Goal: Task Accomplishment & Management: Manage account settings

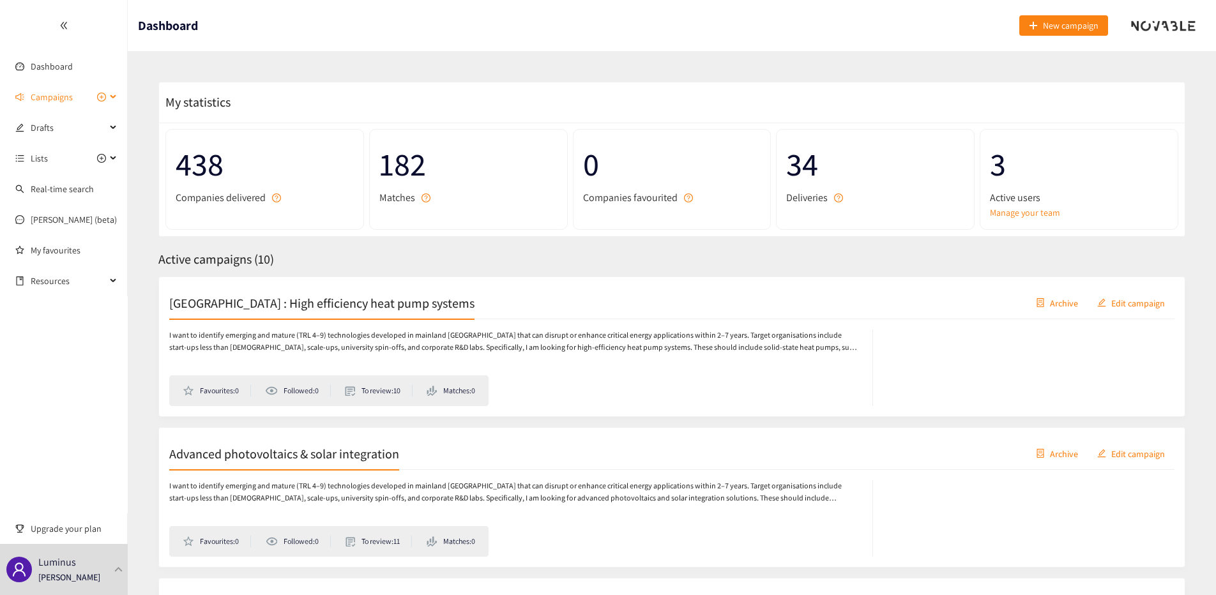
click at [80, 100] on span "Campaigns" at bounding box center [68, 97] width 75 height 26
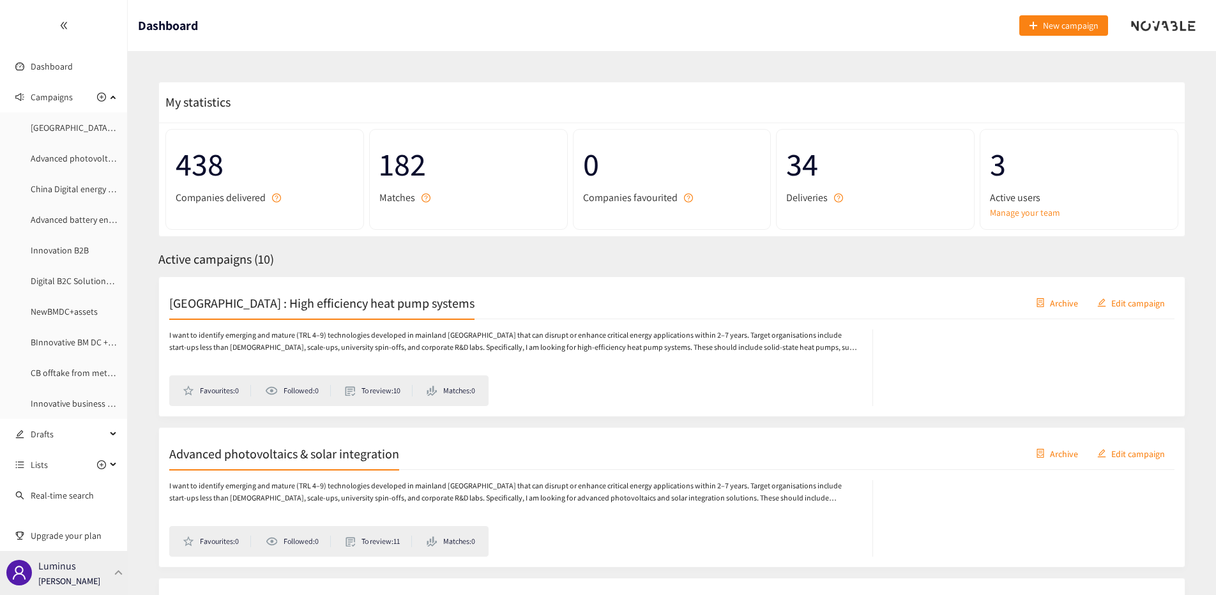
click at [99, 575] on div "Luminus [PERSON_NAME]" at bounding box center [64, 573] width 128 height 44
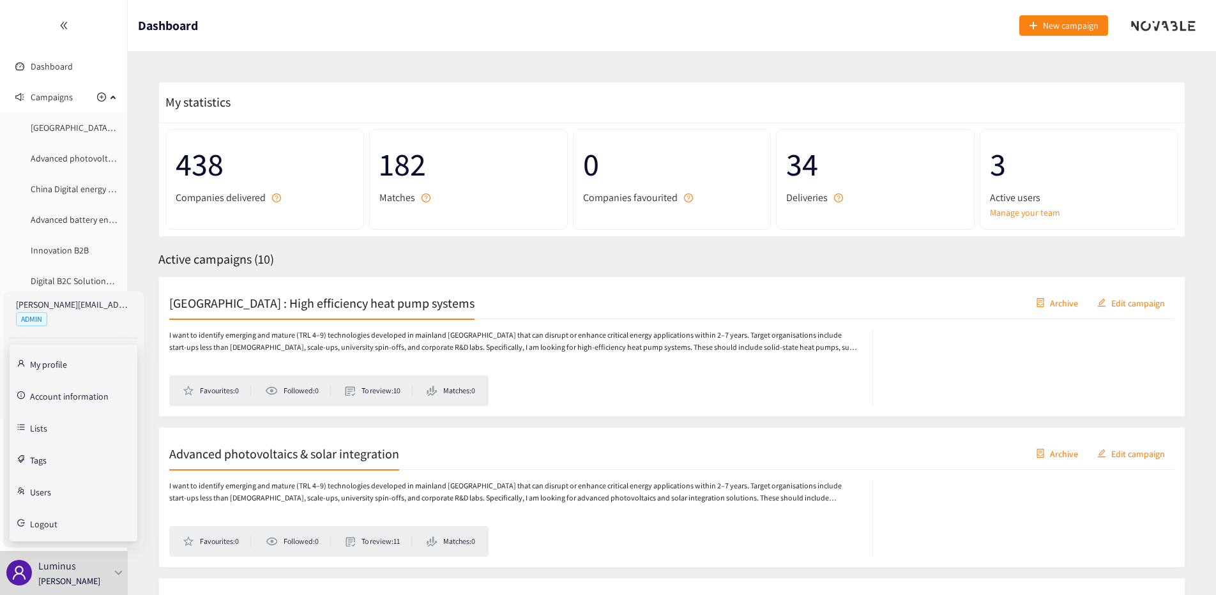
click at [65, 401] on link "Account information" at bounding box center [69, 395] width 79 height 11
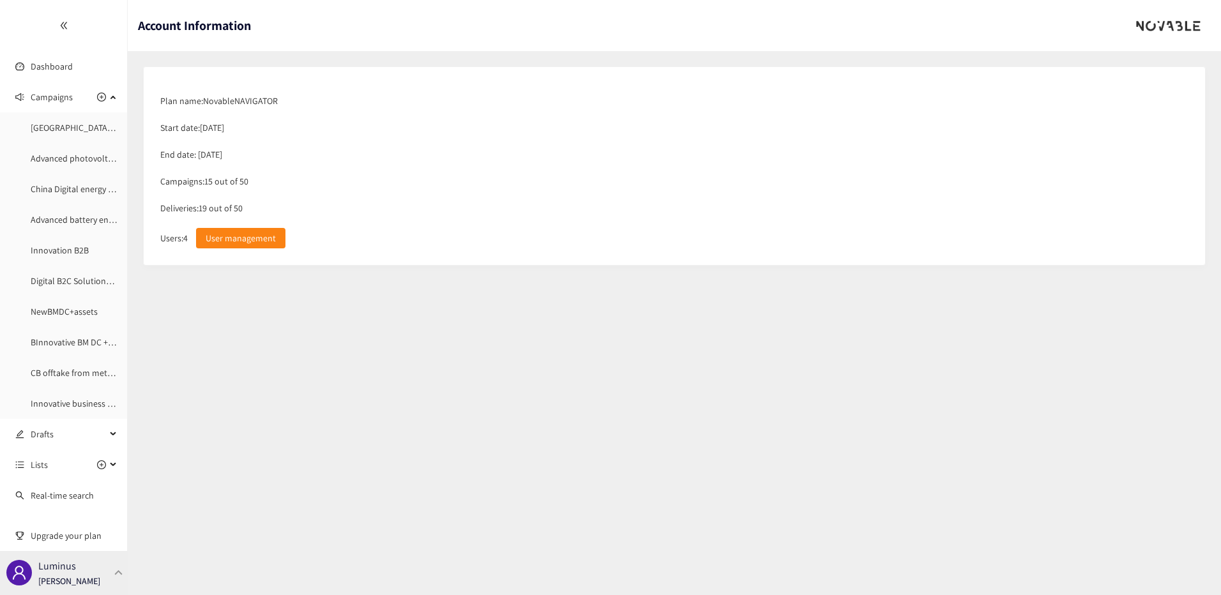
click at [88, 571] on div "Luminus [PERSON_NAME]" at bounding box center [69, 572] width 62 height 19
click at [111, 96] on icon at bounding box center [114, 96] width 6 height 0
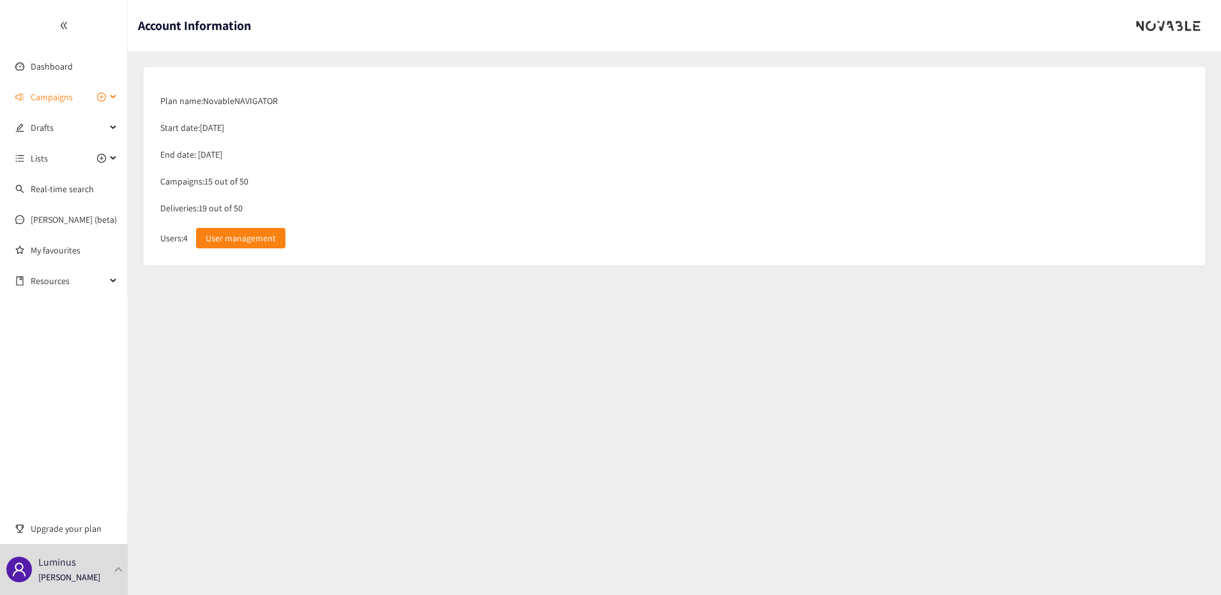
click at [118, 94] on div "Campaigns" at bounding box center [64, 97] width 128 height 26
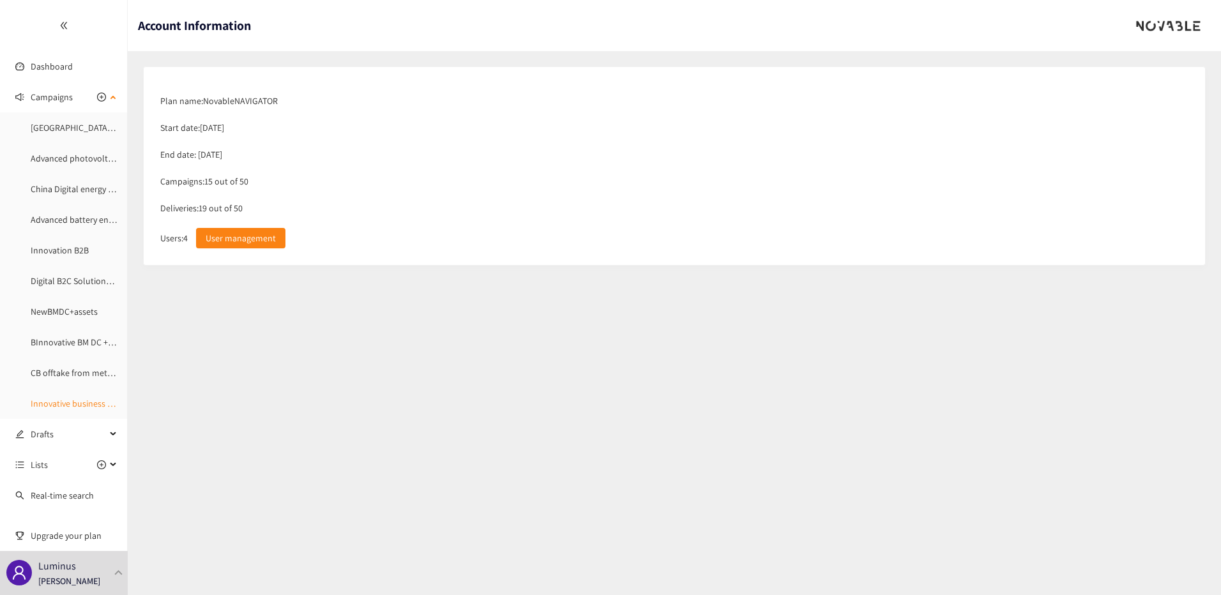
click at [90, 404] on link "Innovative business models datacenters and energy" at bounding box center [129, 403] width 197 height 11
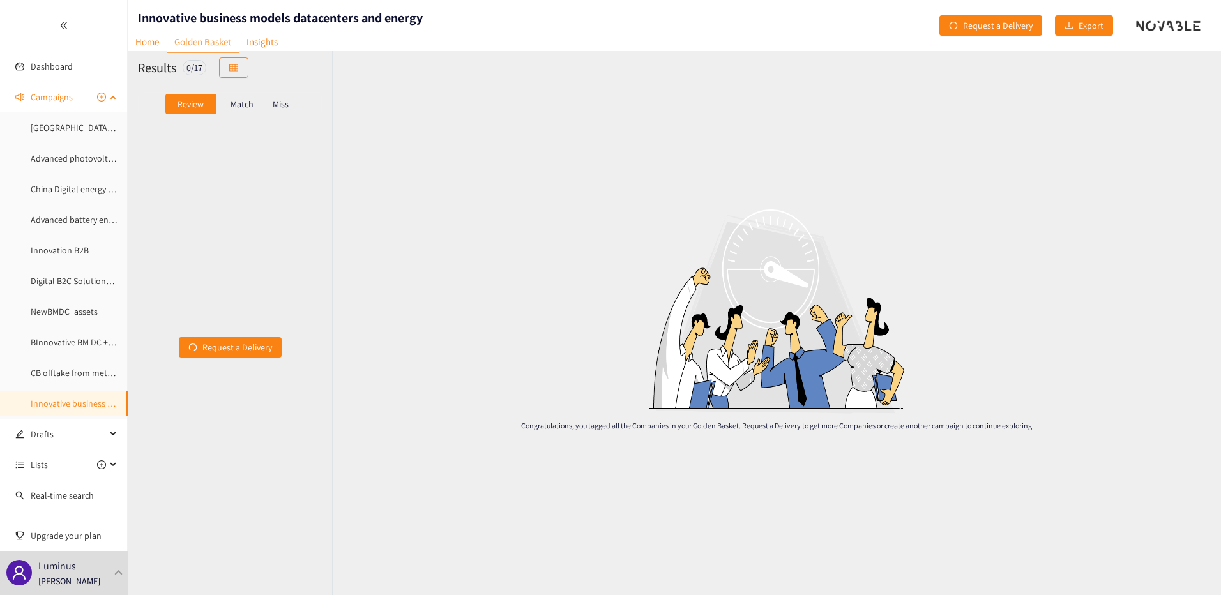
click at [71, 402] on link "Innovative business models datacenters and energy" at bounding box center [129, 403] width 197 height 11
click at [155, 49] on link "Home" at bounding box center [147, 42] width 39 height 20
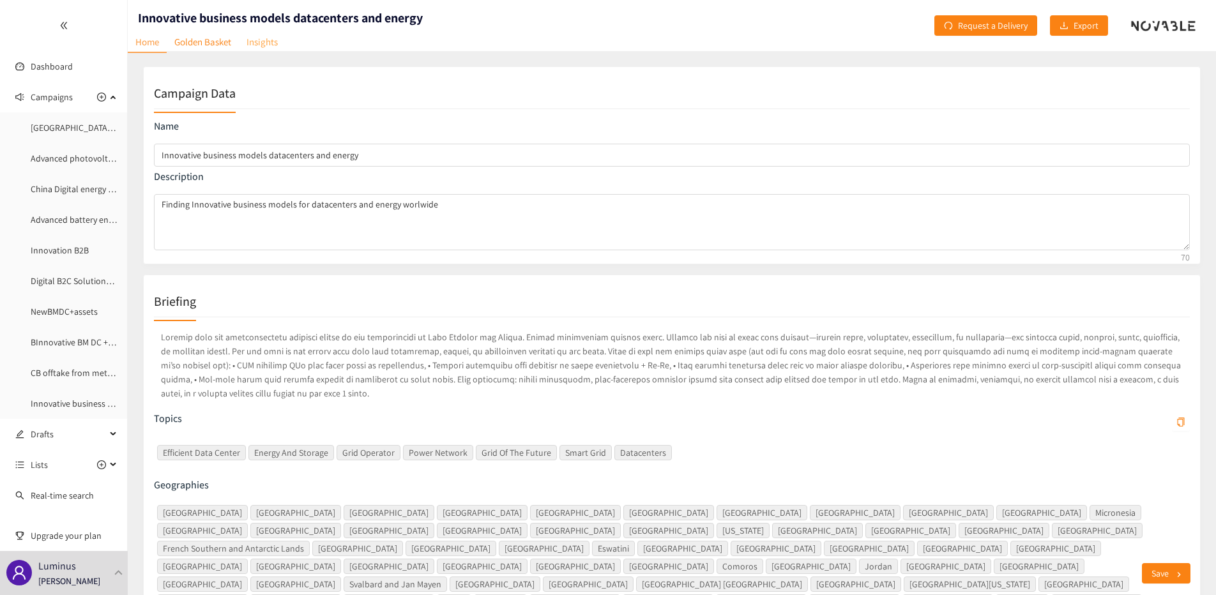
click at [277, 47] on link "Insights" at bounding box center [262, 42] width 47 height 20
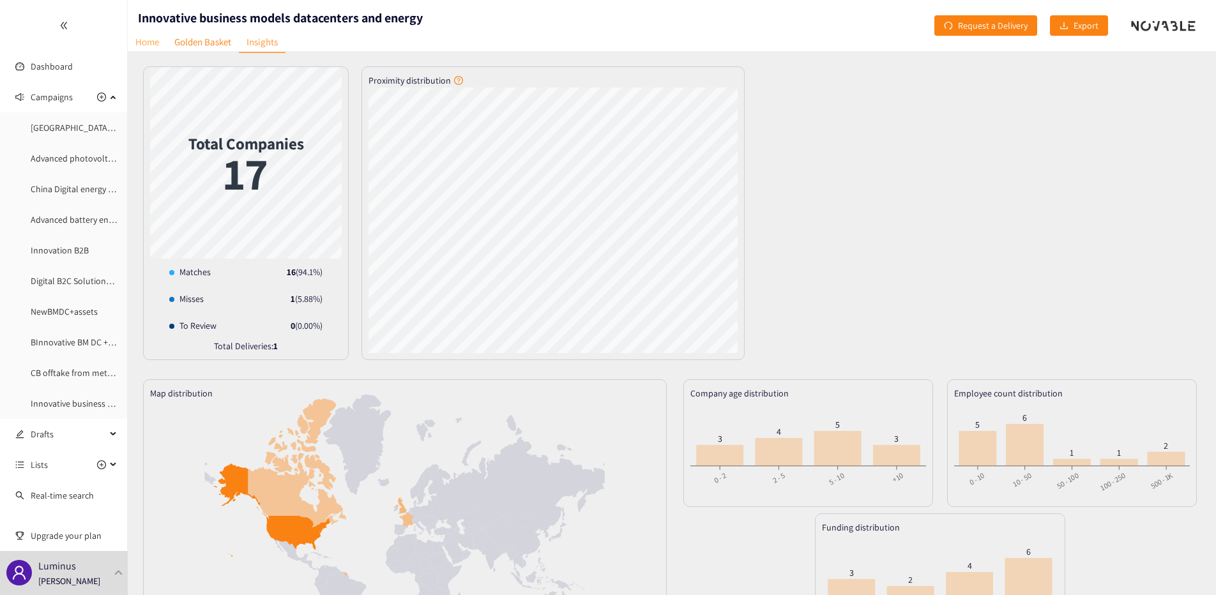
click at [162, 37] on link "Home" at bounding box center [147, 42] width 39 height 20
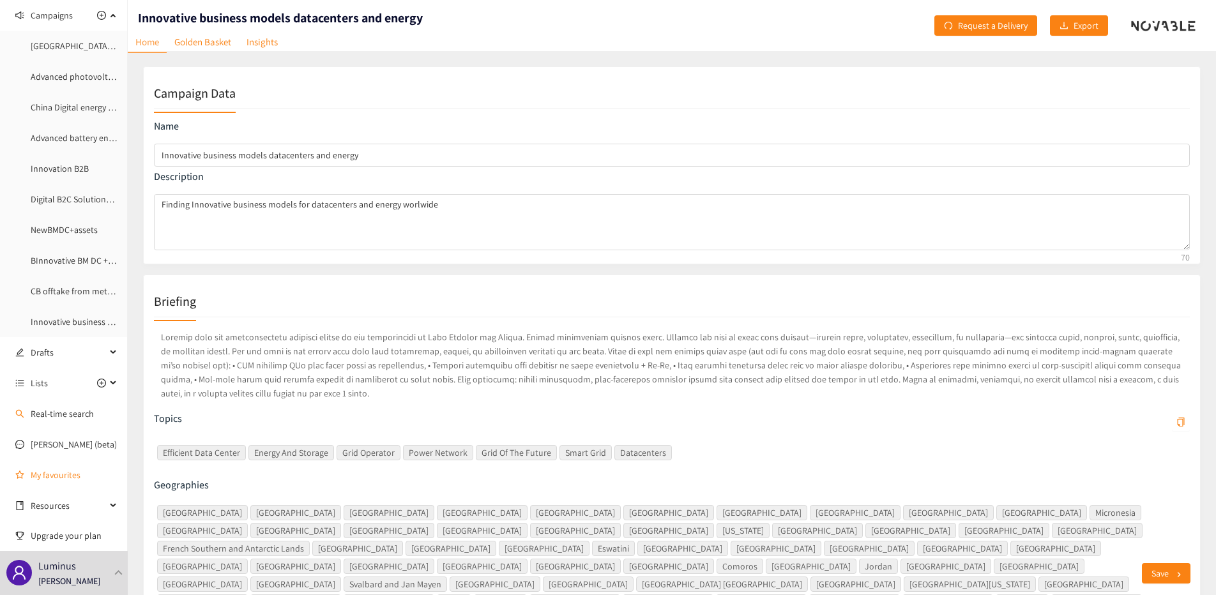
scroll to position [82, 0]
click at [109, 379] on div "Lists" at bounding box center [64, 383] width 128 height 26
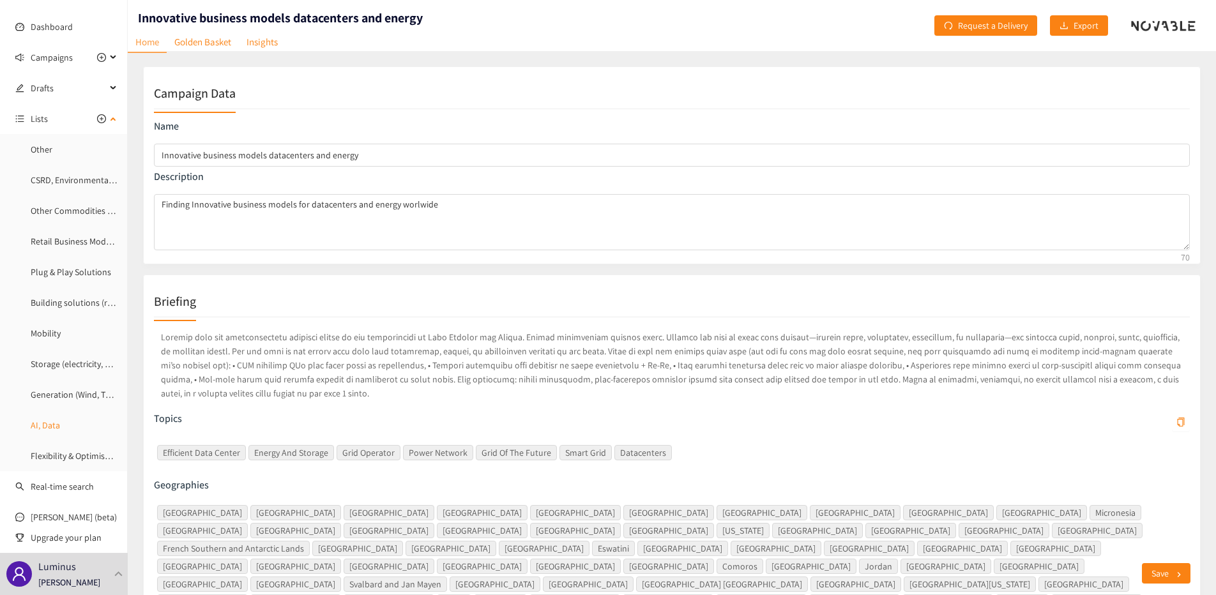
scroll to position [0, 0]
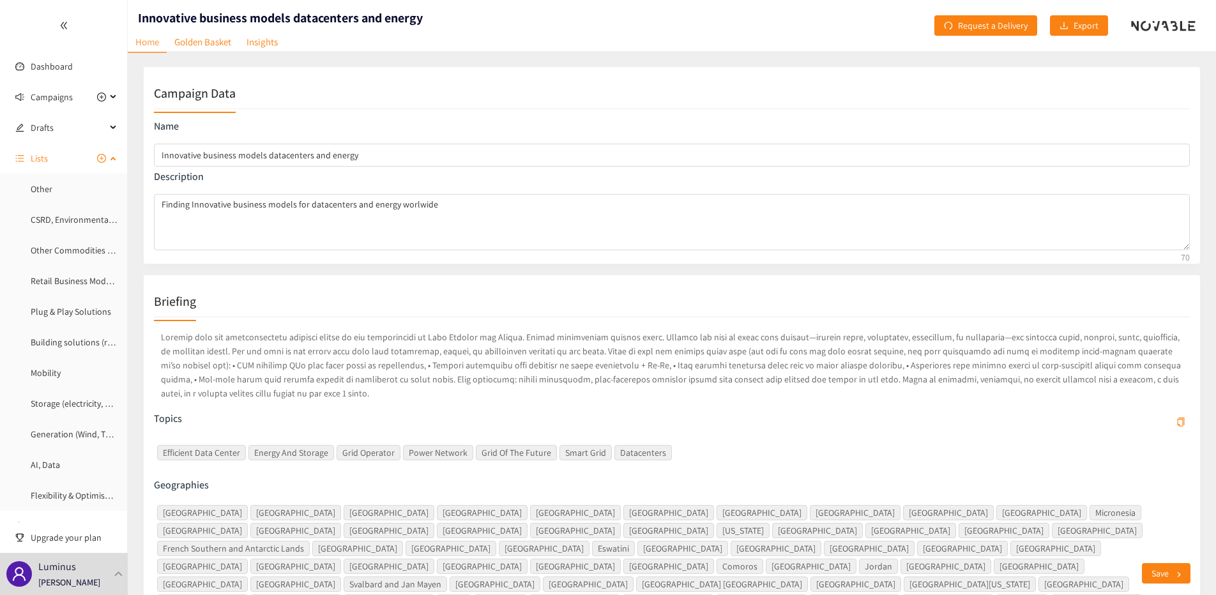
click at [112, 160] on div "Lists" at bounding box center [64, 159] width 128 height 26
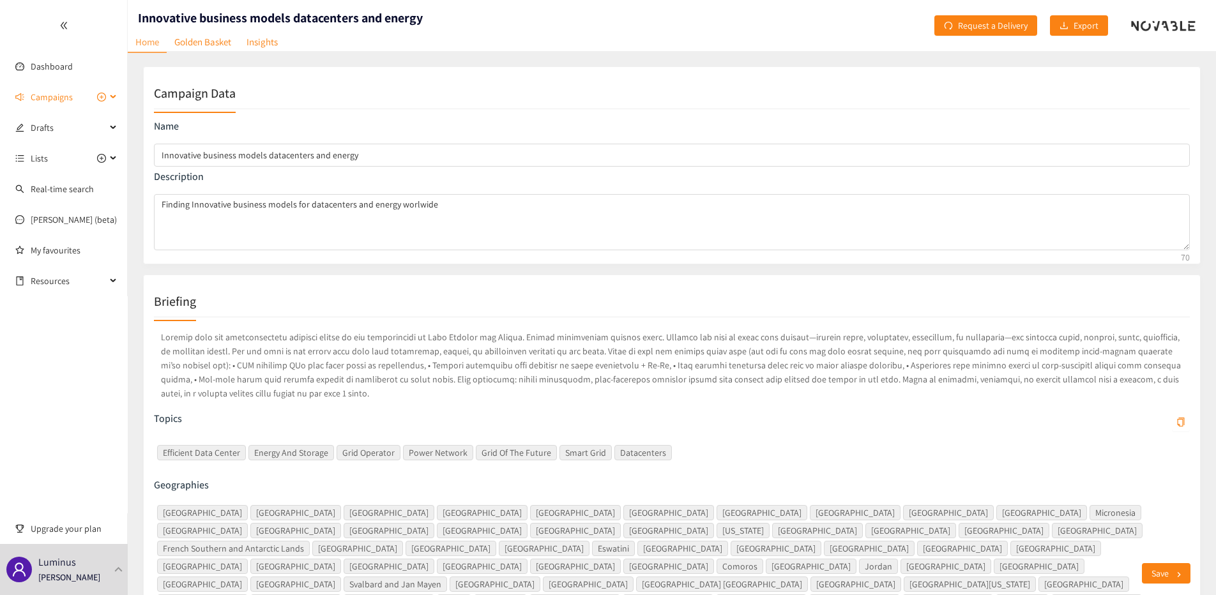
click at [118, 93] on div "Campaigns" at bounding box center [64, 97] width 128 height 26
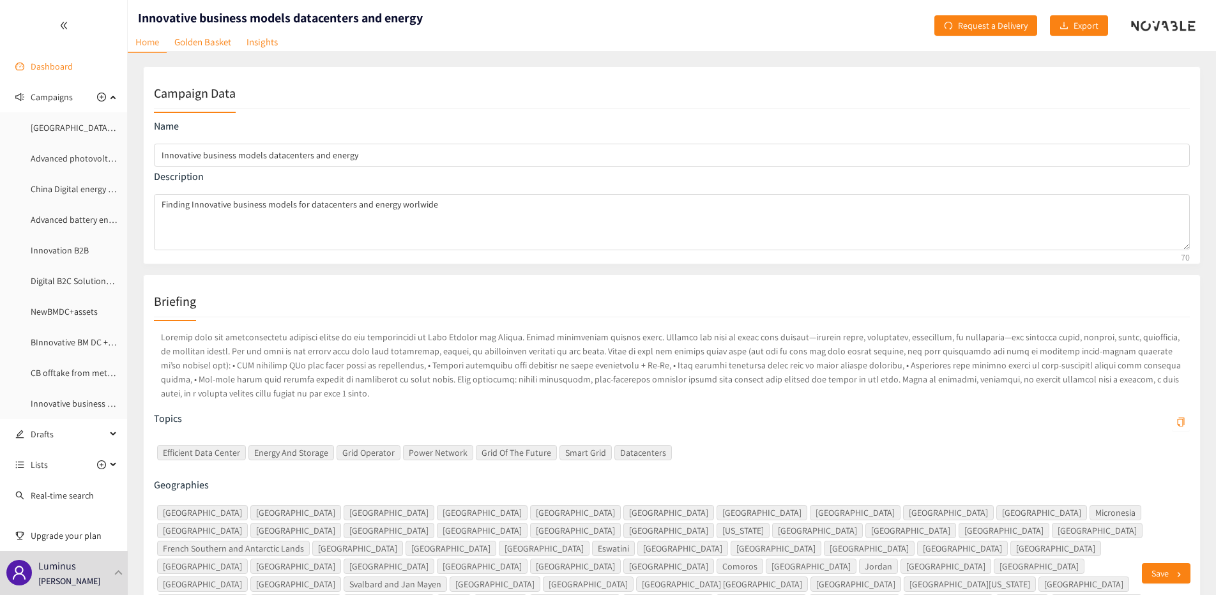
click at [73, 70] on link "Dashboard" at bounding box center [52, 66] width 42 height 11
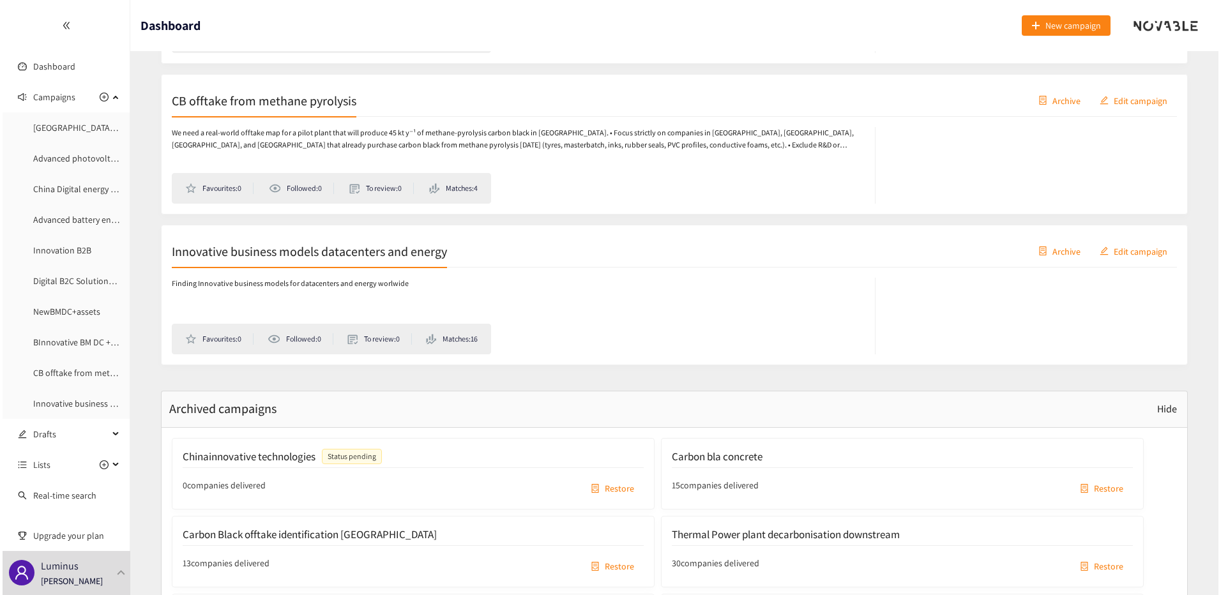
scroll to position [1229, 0]
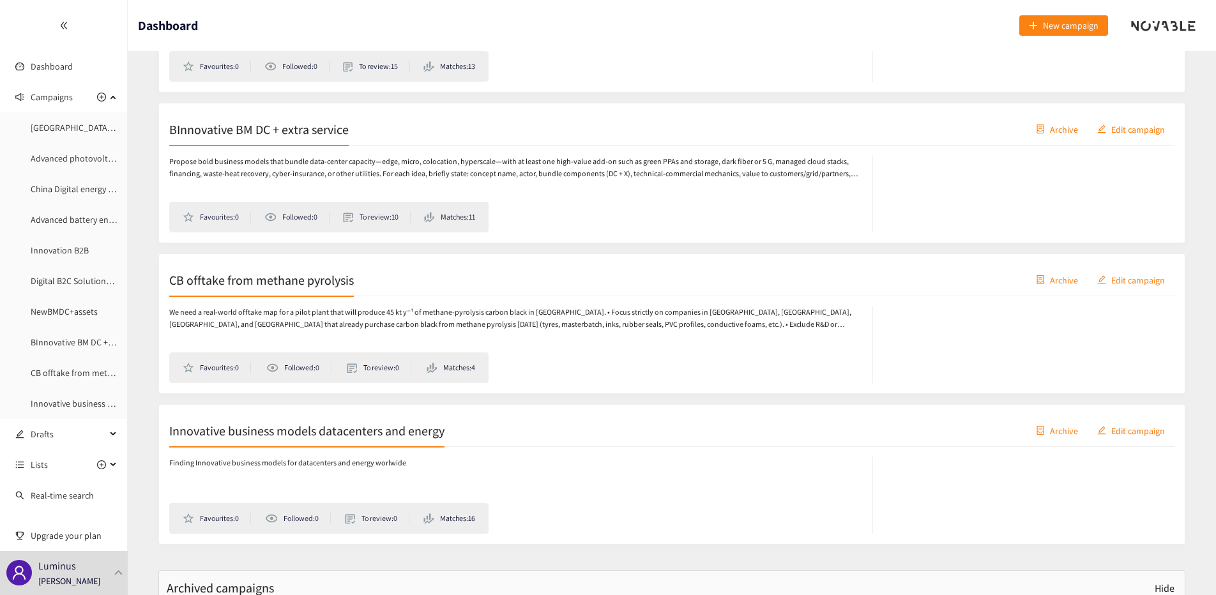
click at [1054, 433] on span "Archive" at bounding box center [1064, 430] width 28 height 14
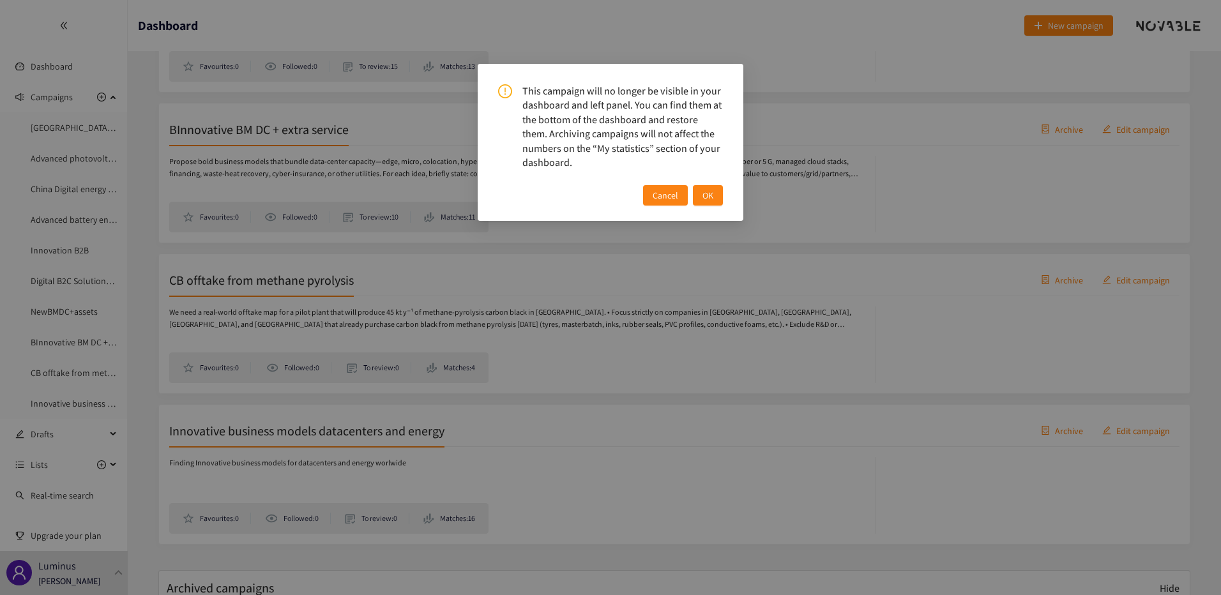
click at [704, 198] on span "OK" at bounding box center [708, 195] width 11 height 14
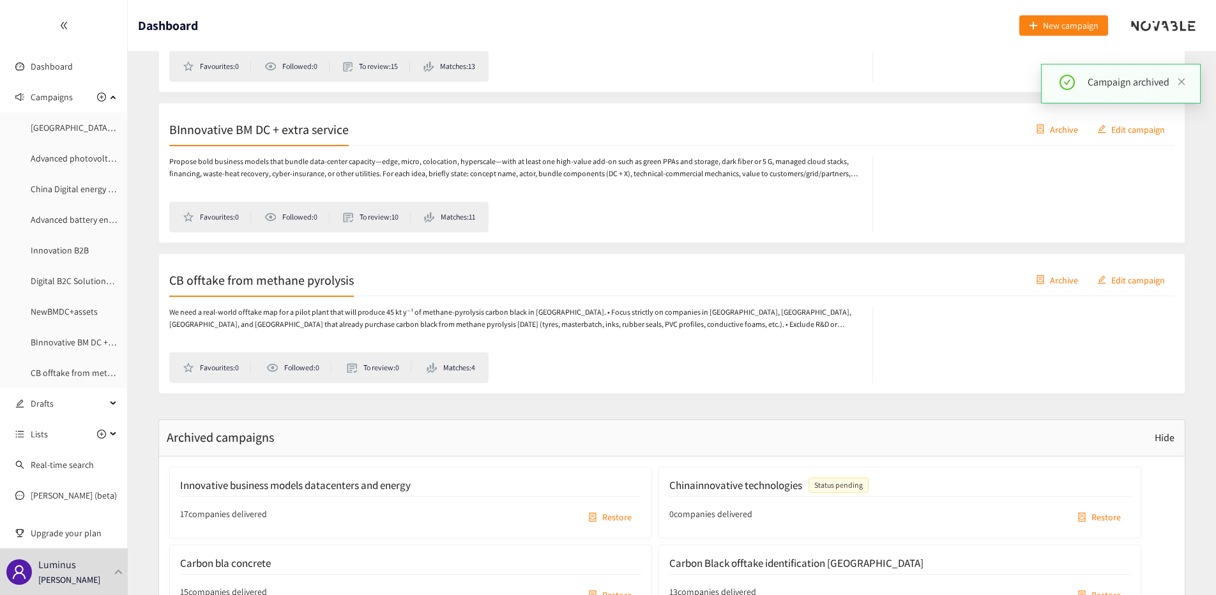
click at [1055, 278] on span "Archive" at bounding box center [1064, 280] width 28 height 14
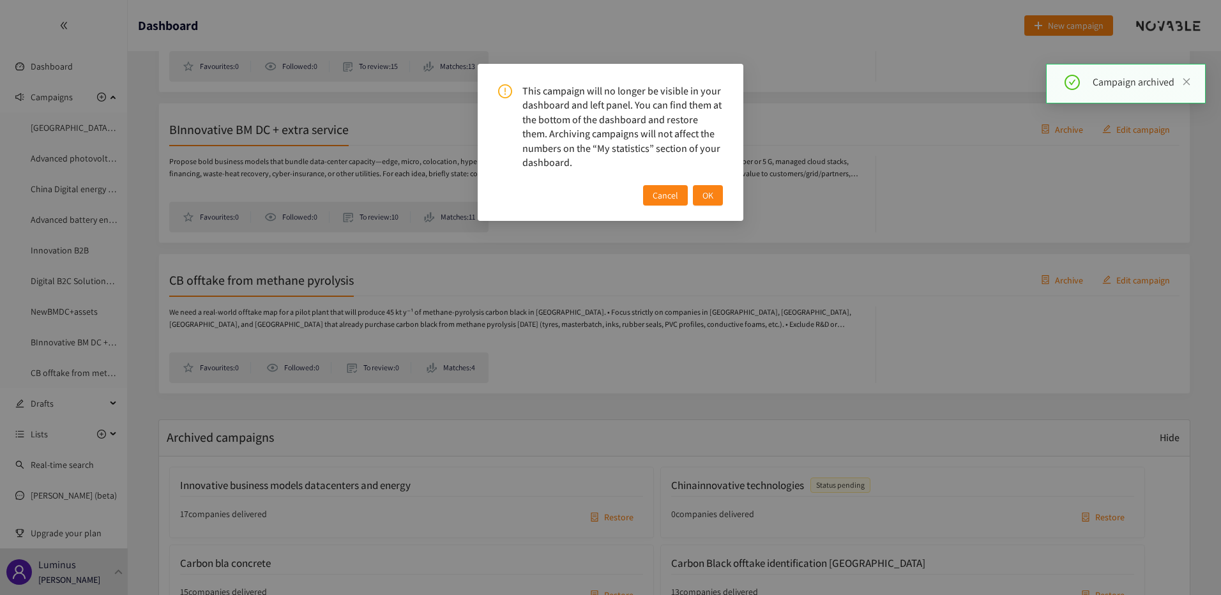
click at [717, 192] on button "OK" at bounding box center [708, 195] width 30 height 20
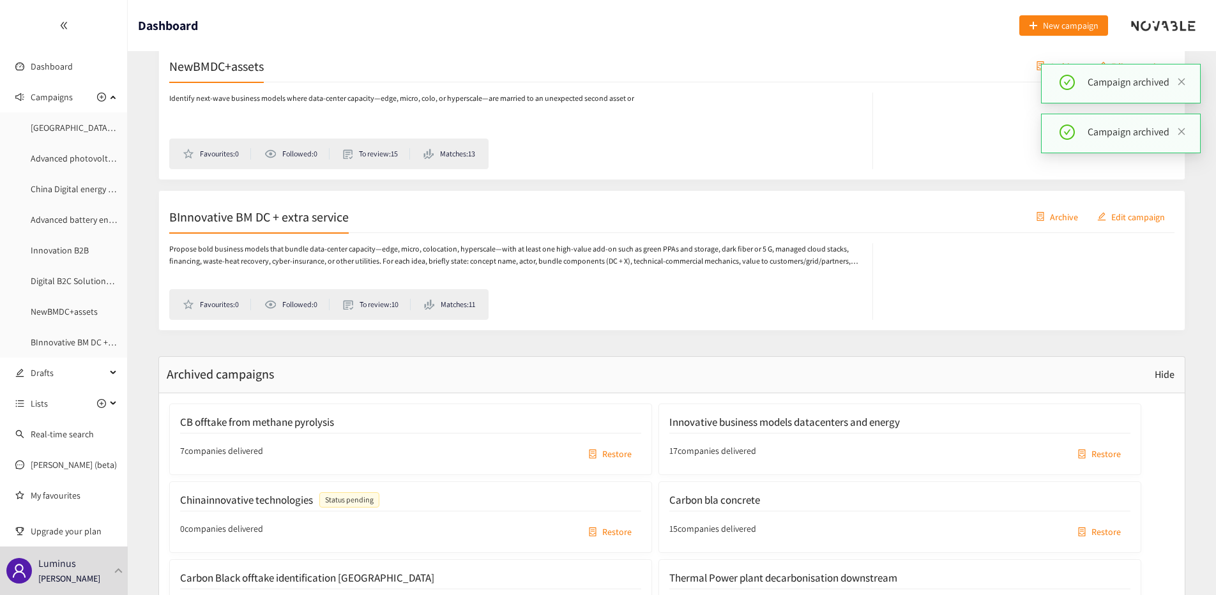
scroll to position [1101, 0]
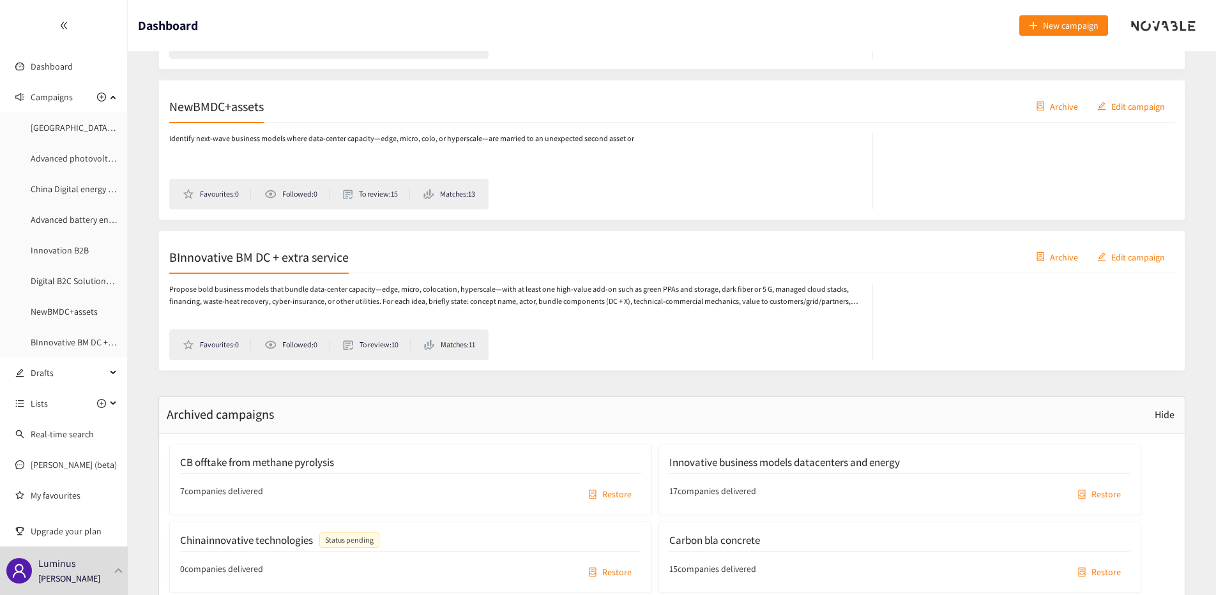
click at [1051, 259] on span "Archive" at bounding box center [1064, 257] width 28 height 14
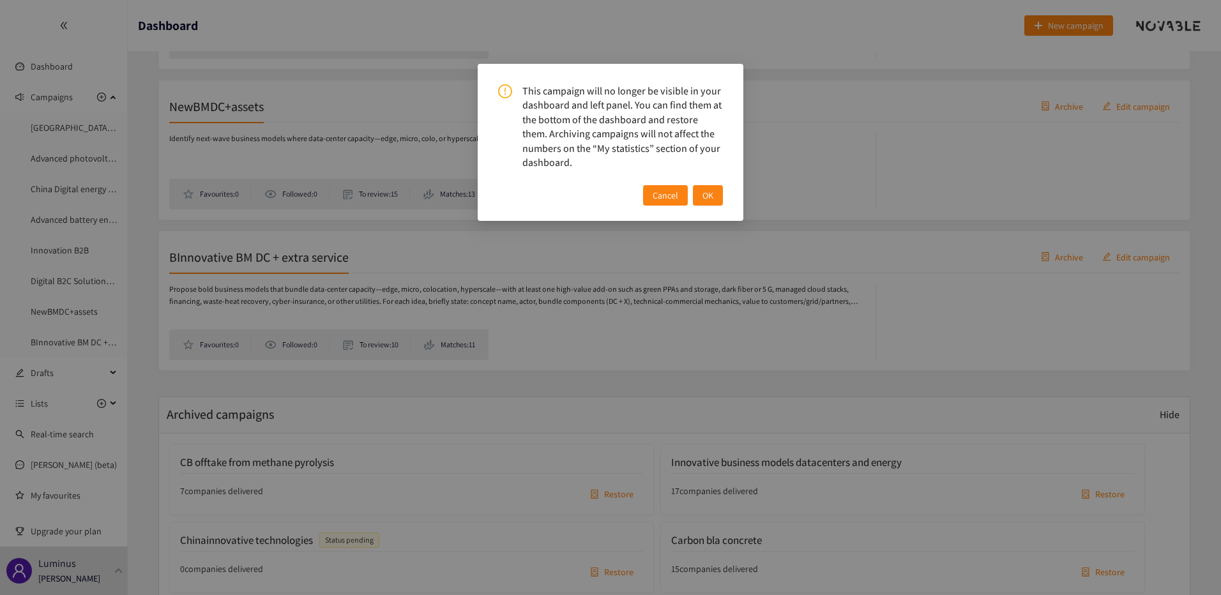
click at [708, 194] on span "OK" at bounding box center [708, 195] width 11 height 14
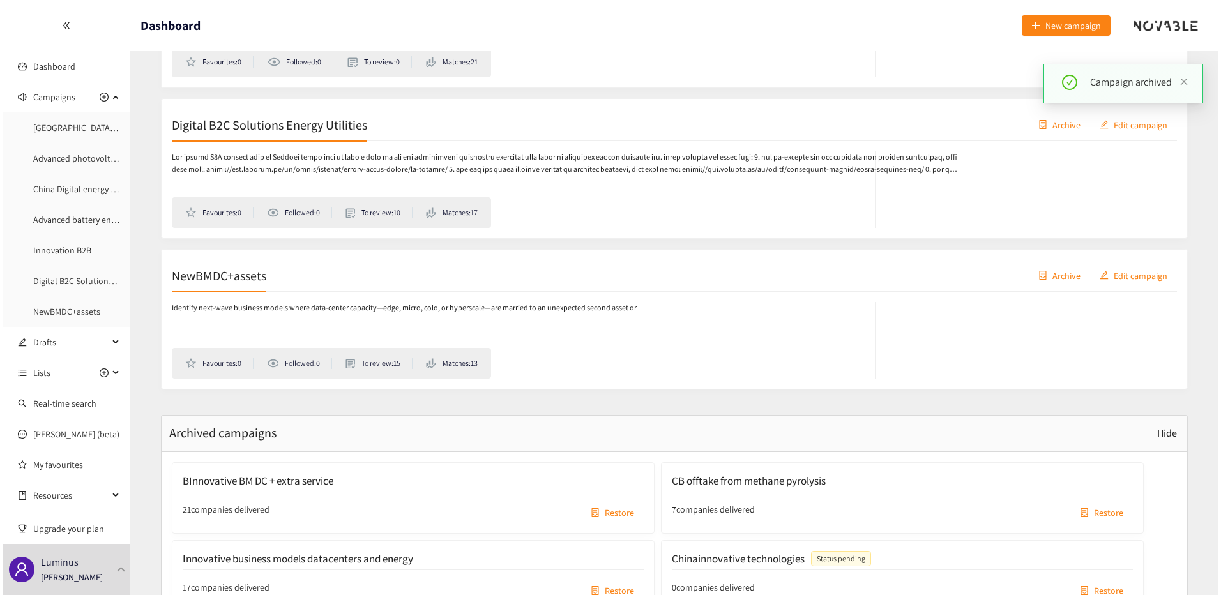
scroll to position [909, 0]
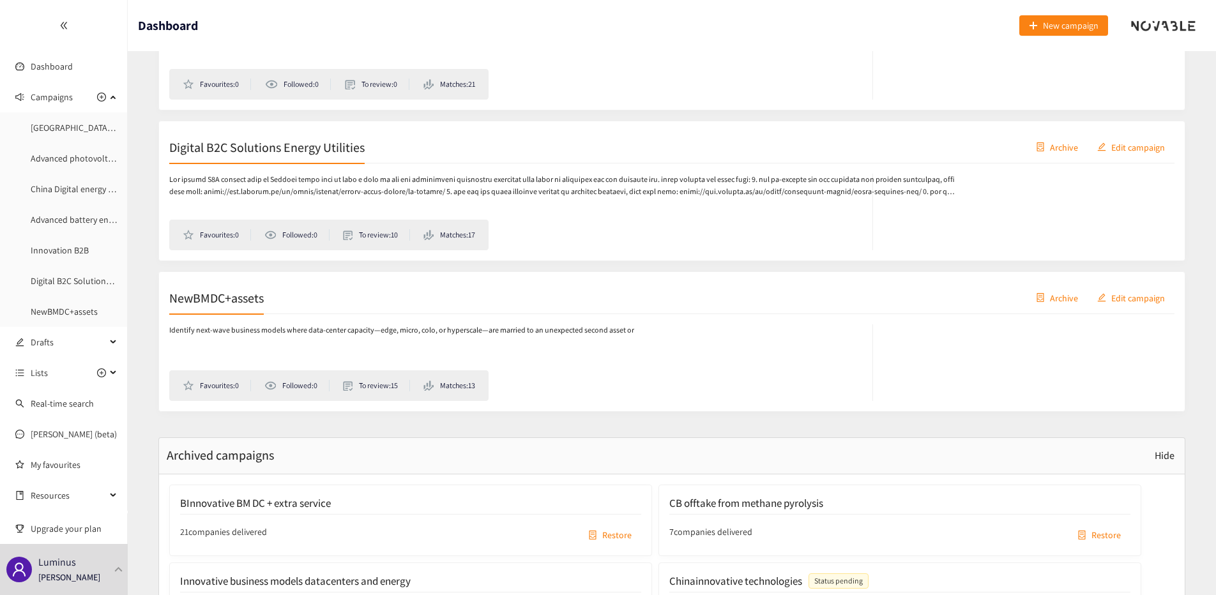
click at [1059, 296] on span "Archive" at bounding box center [1064, 298] width 28 height 14
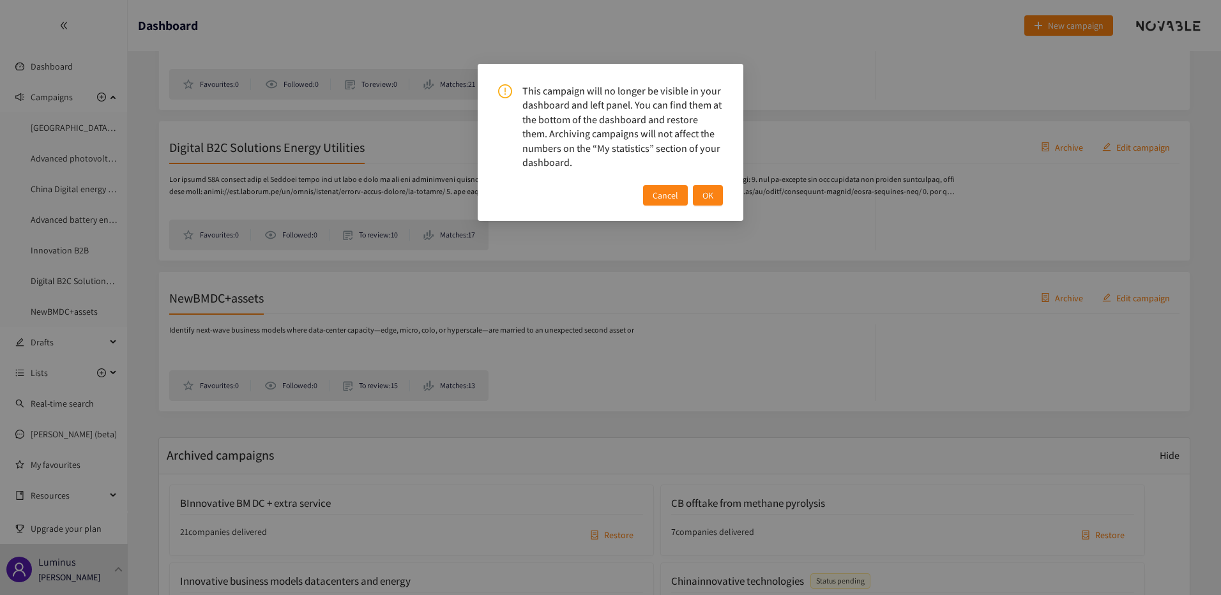
click at [705, 193] on span "OK" at bounding box center [708, 195] width 11 height 14
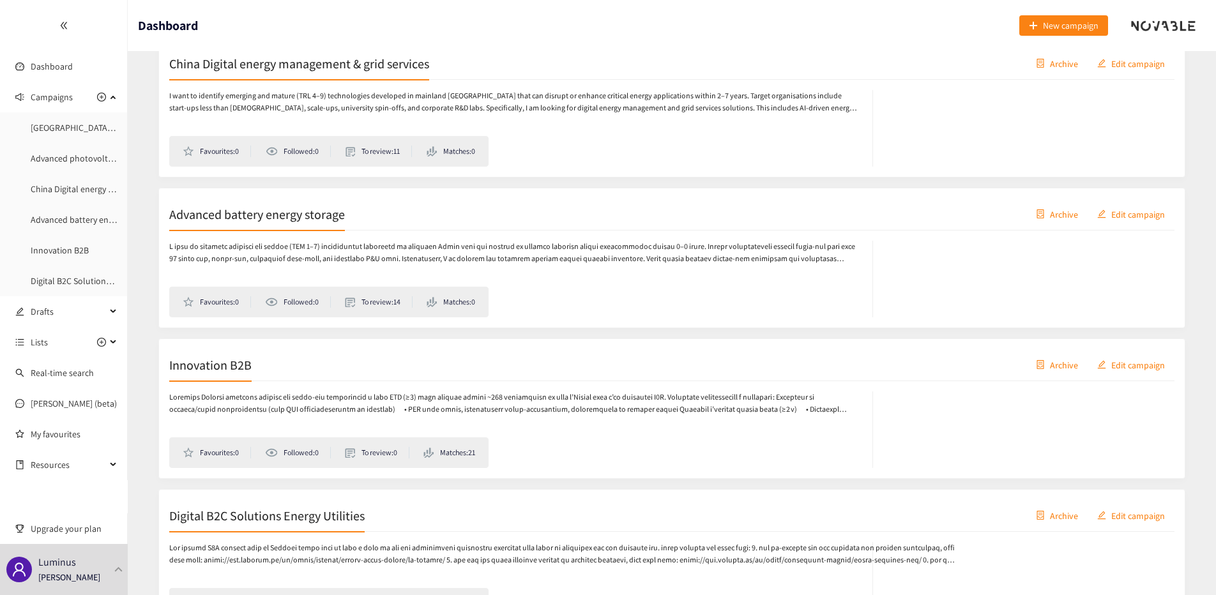
scroll to position [590, 0]
